Goal: Navigation & Orientation: Find specific page/section

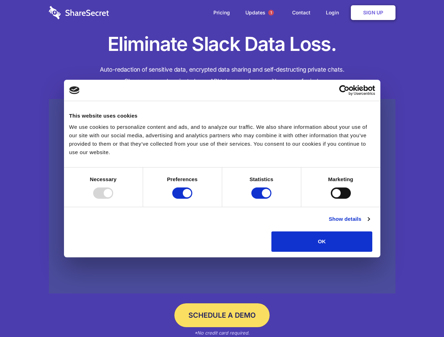
click at [113, 199] on div at bounding box center [103, 193] width 20 height 11
click at [192, 199] on input "Preferences" at bounding box center [182, 193] width 20 height 11
checkbox input "false"
click at [262, 199] on input "Statistics" at bounding box center [261, 193] width 20 height 11
checkbox input "false"
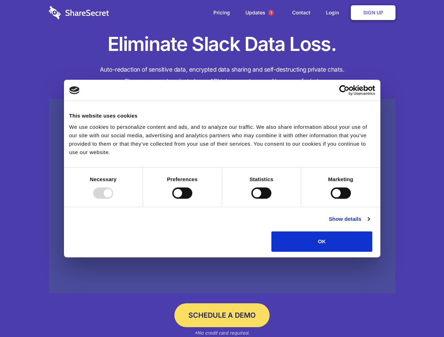
click at [331, 199] on input "Marketing" at bounding box center [341, 193] width 20 height 11
checkbox input "true"
click at [369, 223] on link "Show details" at bounding box center [348, 219] width 41 height 8
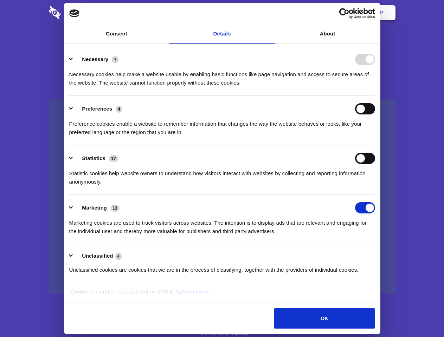
click at [375, 96] on li "Necessary 7 Necessary cookies help make a website usable by enabling basic func…" at bounding box center [222, 71] width 306 height 50
click at [270, 13] on span "1" at bounding box center [271, 13] width 6 height 6
